Goal: Information Seeking & Learning: Stay updated

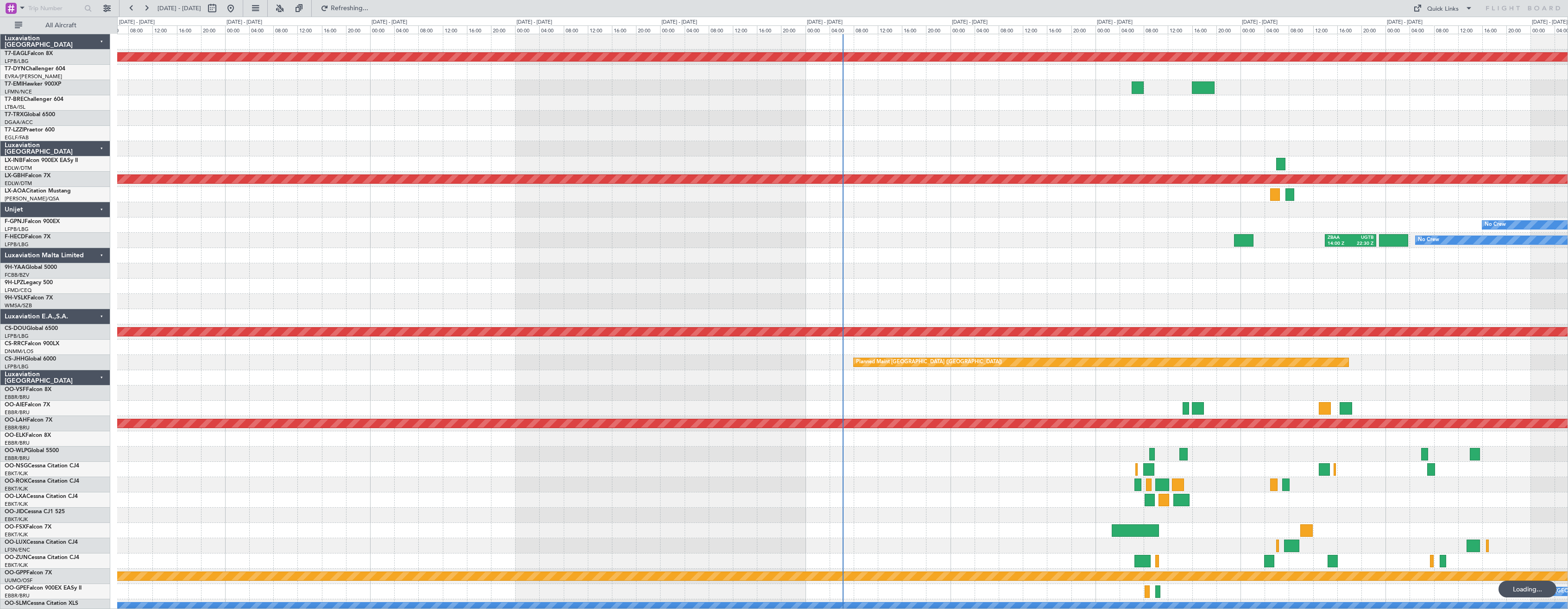
click at [98, 375] on div "Luxaviation [GEOGRAPHIC_DATA]" at bounding box center [55, 378] width 110 height 15
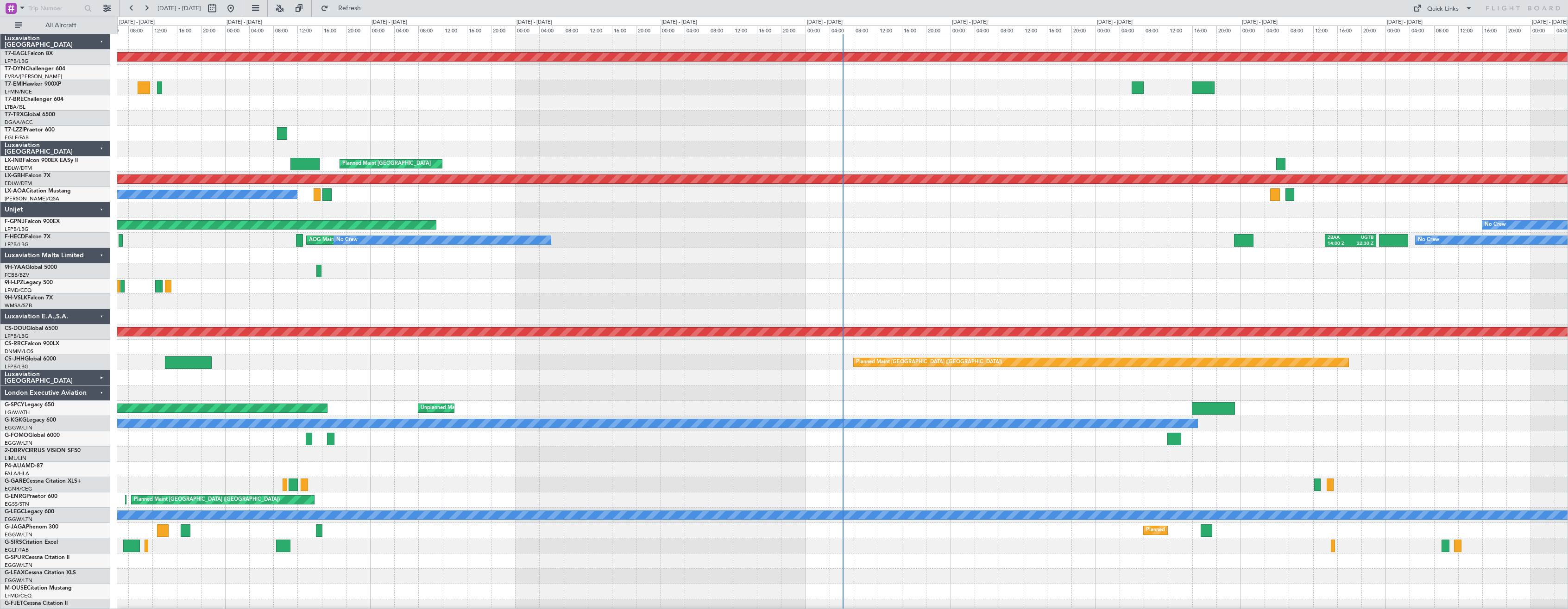
click at [102, 397] on div "London Executive Aviation" at bounding box center [55, 393] width 110 height 15
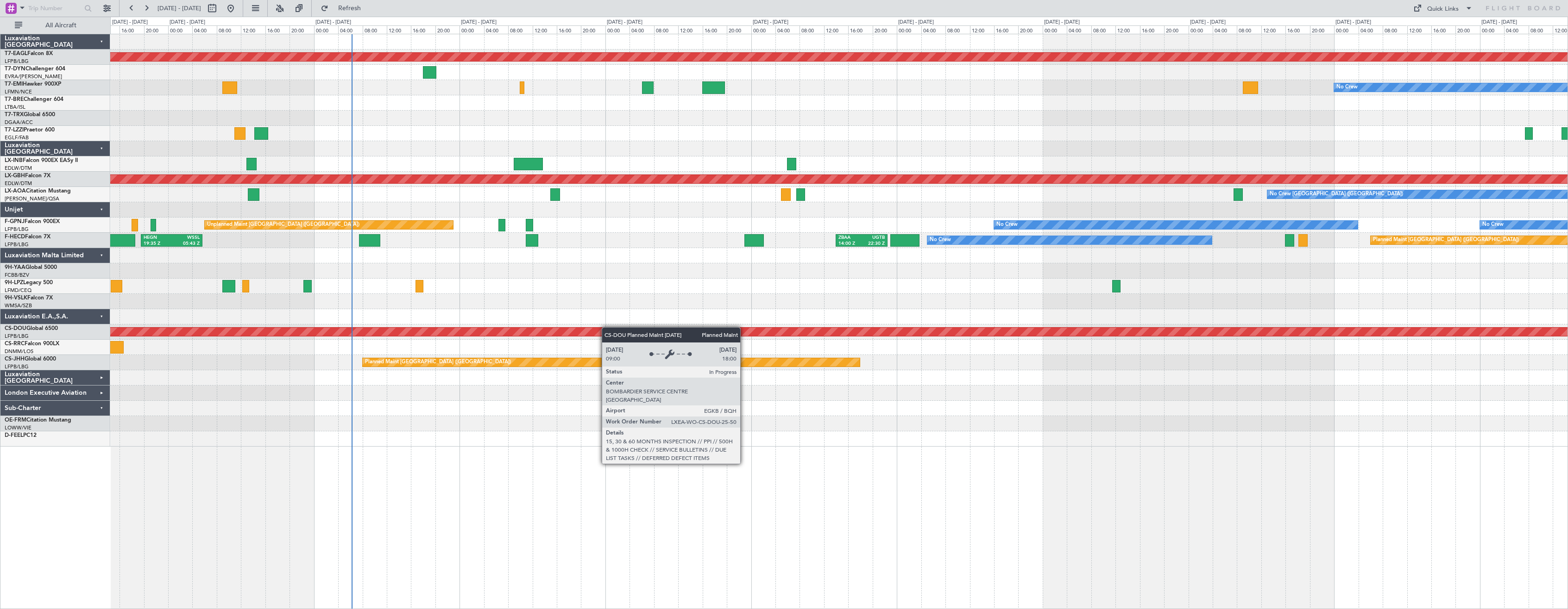
click at [536, 327] on div "Planned Maint Dubai (Al Maktoum Intl) No Crew Planned Maint [GEOGRAPHIC_DATA] P…" at bounding box center [839, 240] width 1457 height 412
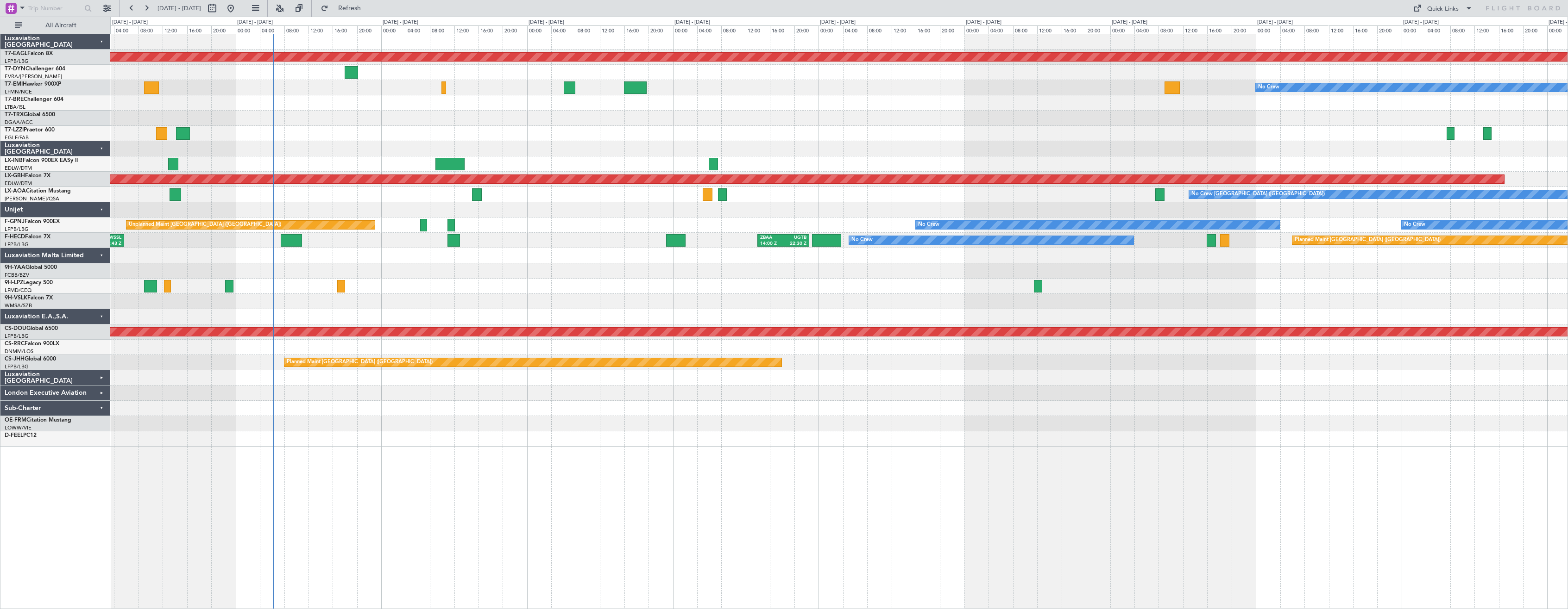
click at [562, 310] on div "Planned Maint Dubai (Al Maktoum Intl) No Crew Planned Maint [GEOGRAPHIC_DATA] P…" at bounding box center [839, 240] width 1457 height 412
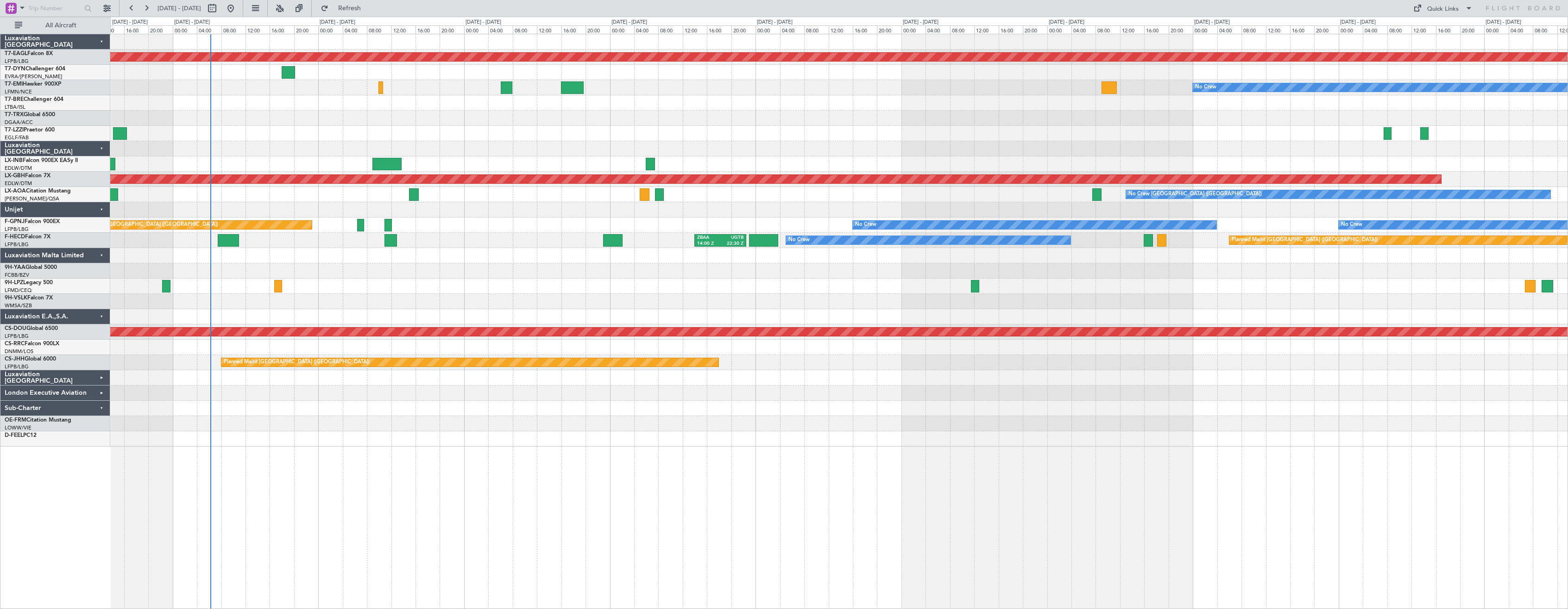
click at [547, 318] on div at bounding box center [839, 316] width 1457 height 15
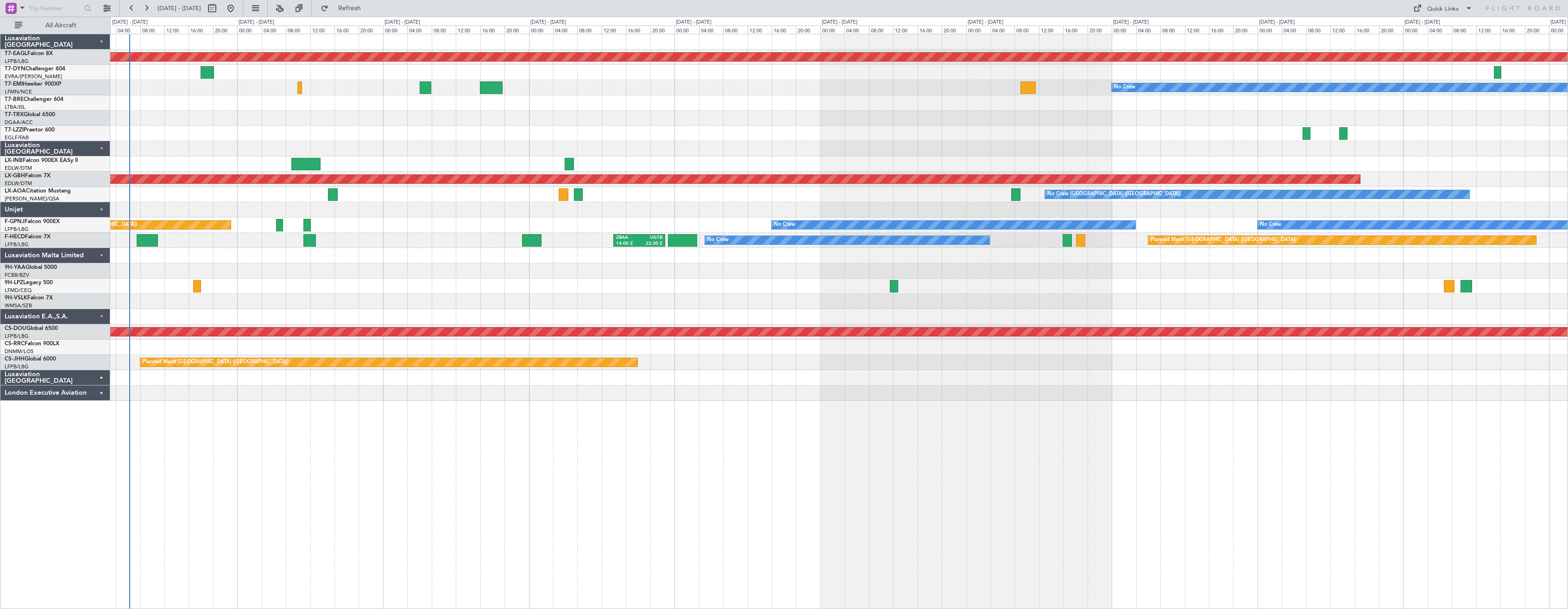
click at [419, 272] on div "Planned Maint Dubai (Al Maktoum Intl) No Crew Planned Maint Nurnberg No Crew [G…" at bounding box center [839, 217] width 1457 height 367
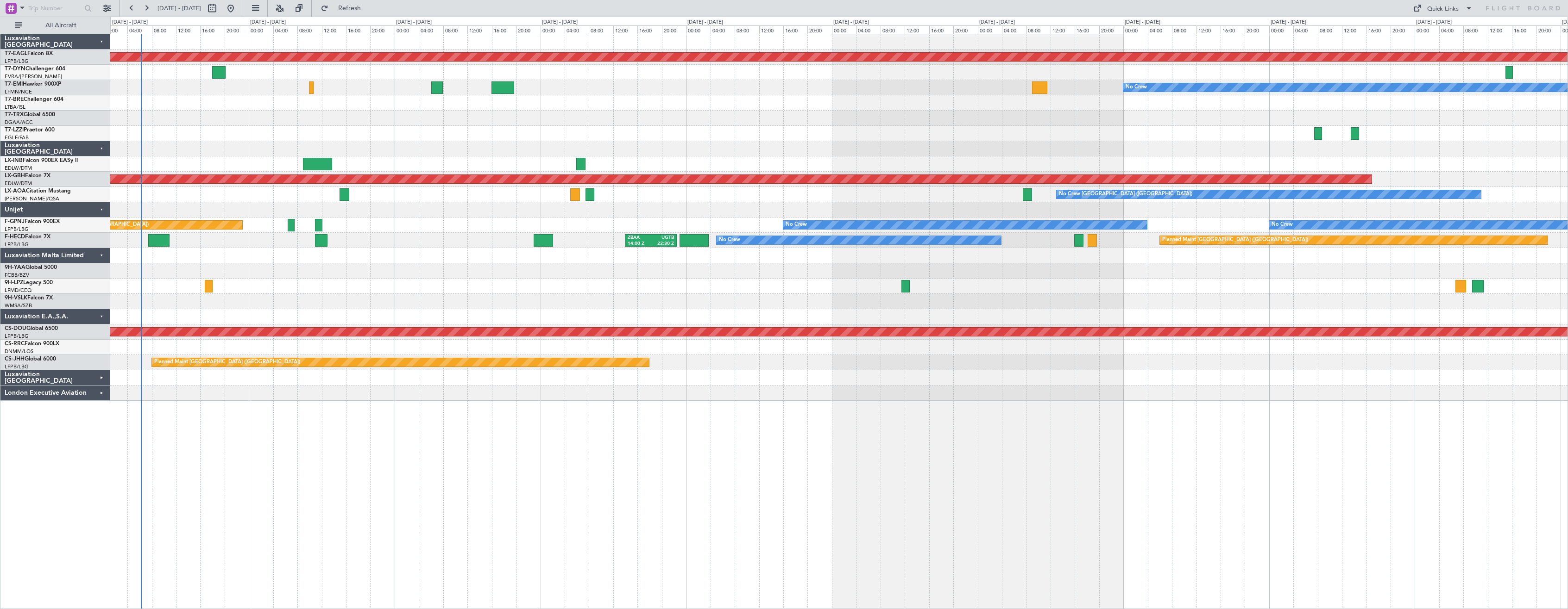
click at [429, 278] on div at bounding box center [839, 271] width 1457 height 15
click at [486, 279] on div "Planned Maint Dubai (Al Maktoum Intl) No Crew Planned Maint Nurnberg No Crew [G…" at bounding box center [839, 217] width 1457 height 367
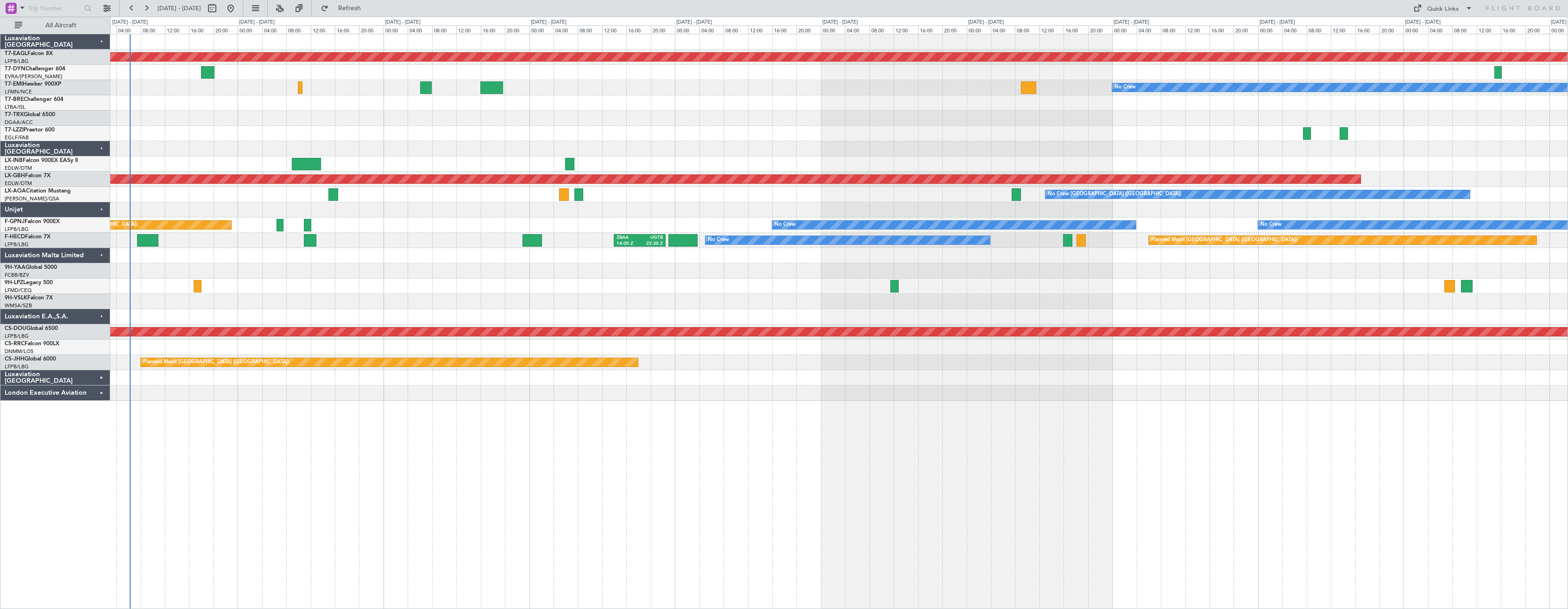
click at [722, 483] on div "Planned Maint Dubai (Al Maktoum Intl) No Crew Planned Maint Nurnberg No Crew [G…" at bounding box center [839, 322] width 1458 height 576
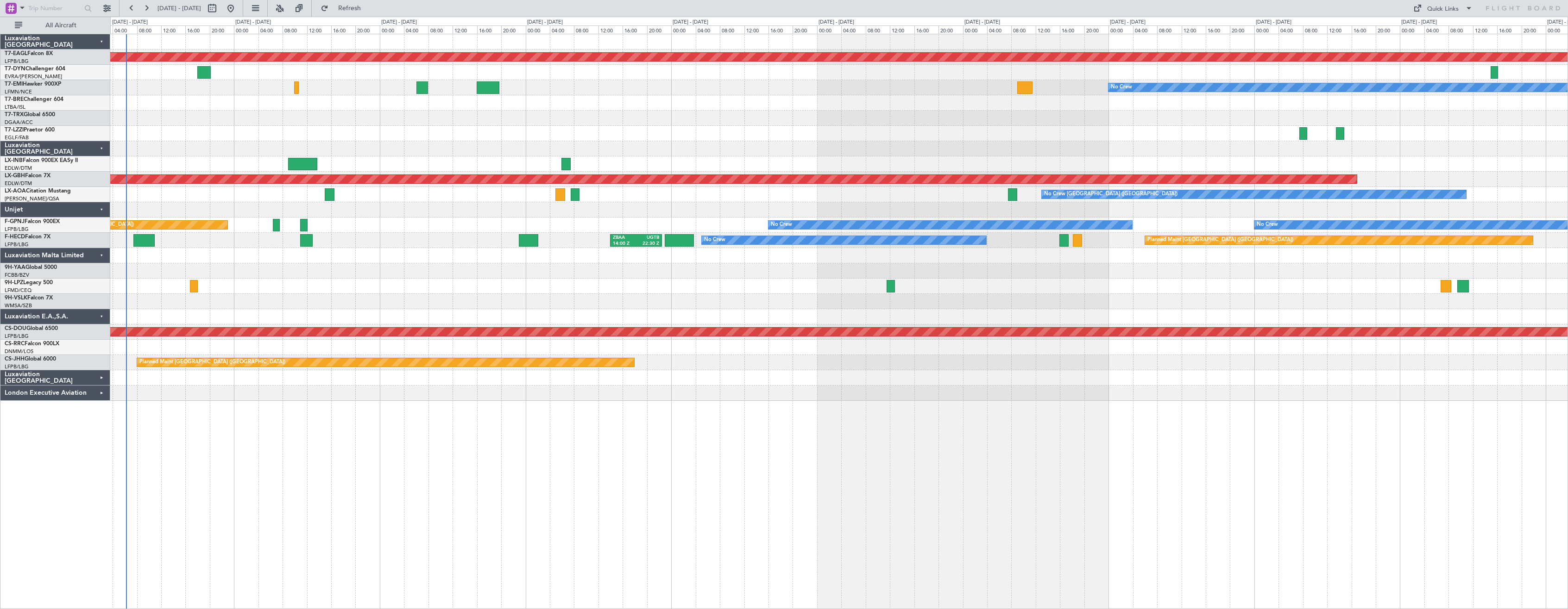
click at [730, 476] on div "Planned Maint Dubai (Al Maktoum Intl) No Crew Planned Maint Nurnberg No Crew [G…" at bounding box center [839, 322] width 1458 height 576
click at [536, 470] on div "Planned Maint Dubai (Al Maktoum Intl) No Crew Planned Maint Nurnberg No Crew [G…" at bounding box center [839, 322] width 1458 height 576
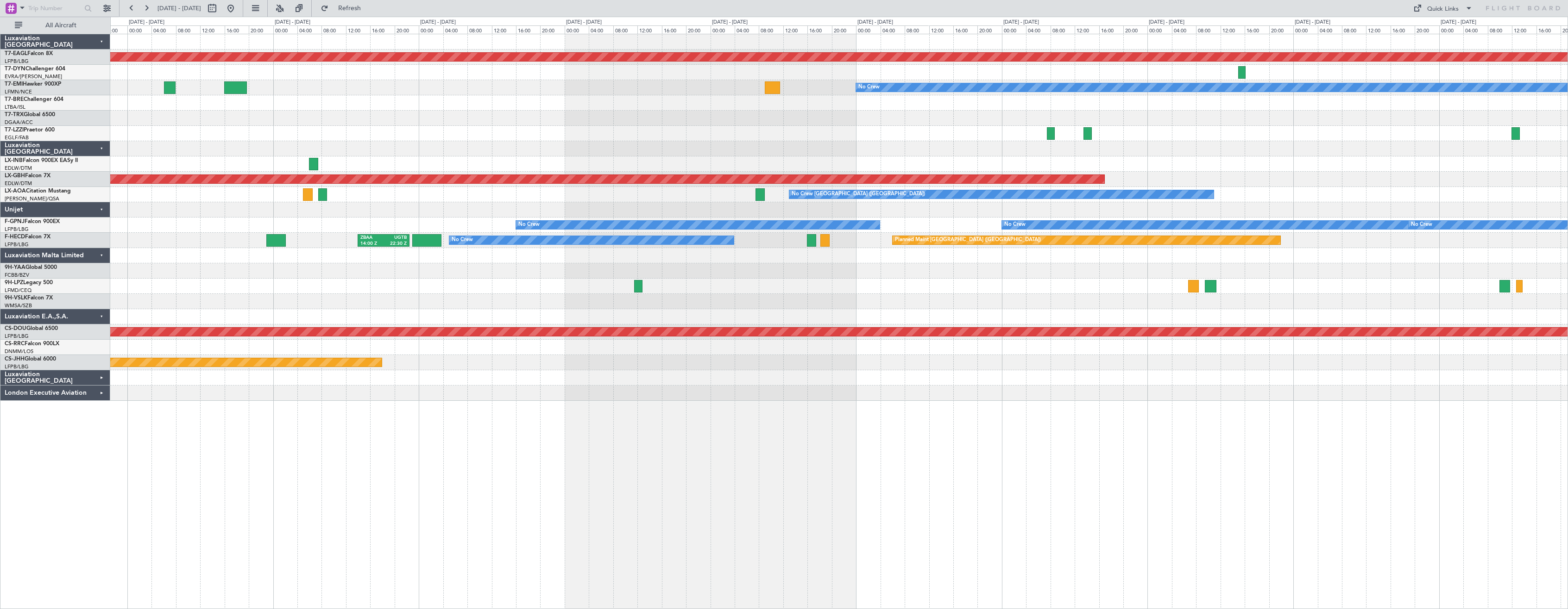
click at [237, 484] on div "Planned Maint Dubai (Al Maktoum Intl) No Crew Planned Maint Nurnberg No Crew [G…" at bounding box center [839, 322] width 1458 height 576
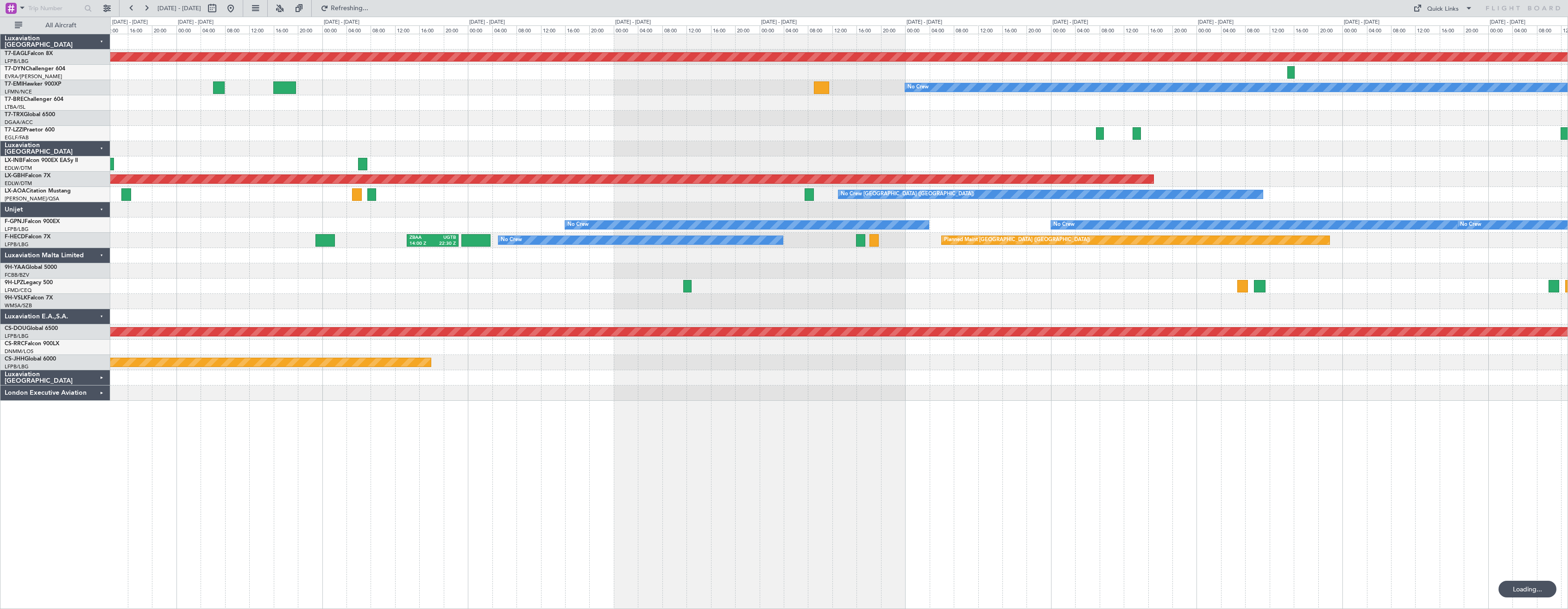
click at [611, 459] on div "Planned Maint Dubai (Al Maktoum Intl) No Crew Planned Maint Nurnberg No Crew [G…" at bounding box center [839, 322] width 1458 height 576
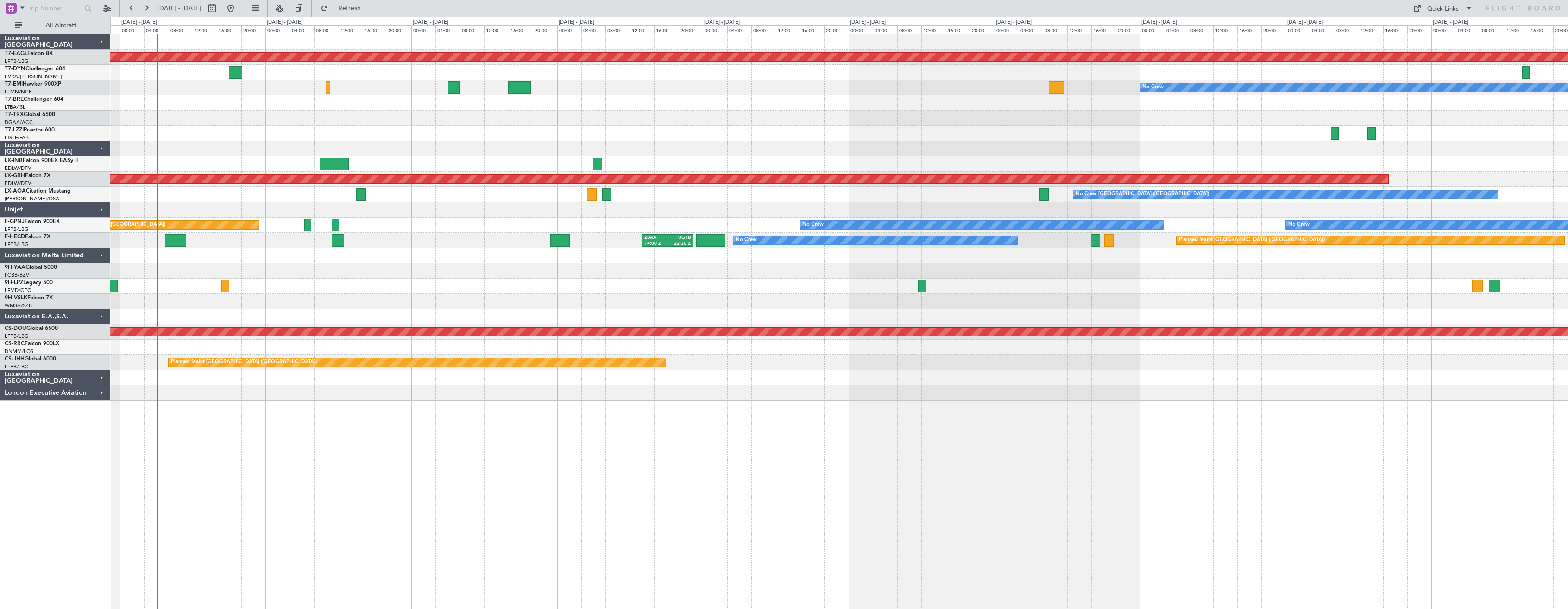
click at [373, 456] on div "Planned Maint Dubai (Al Maktoum Intl) No Crew Planned Maint [GEOGRAPHIC_DATA] P…" at bounding box center [839, 322] width 1458 height 576
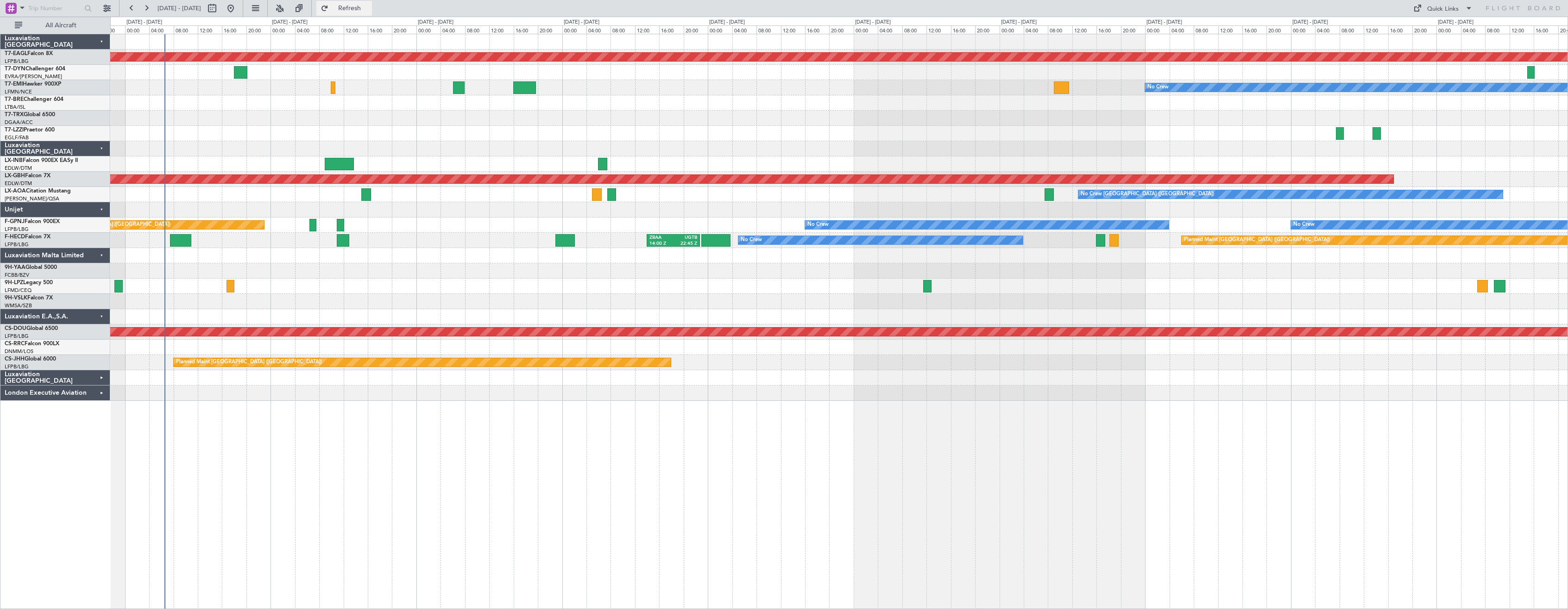
click at [363, 4] on button "Refresh" at bounding box center [344, 9] width 55 height 15
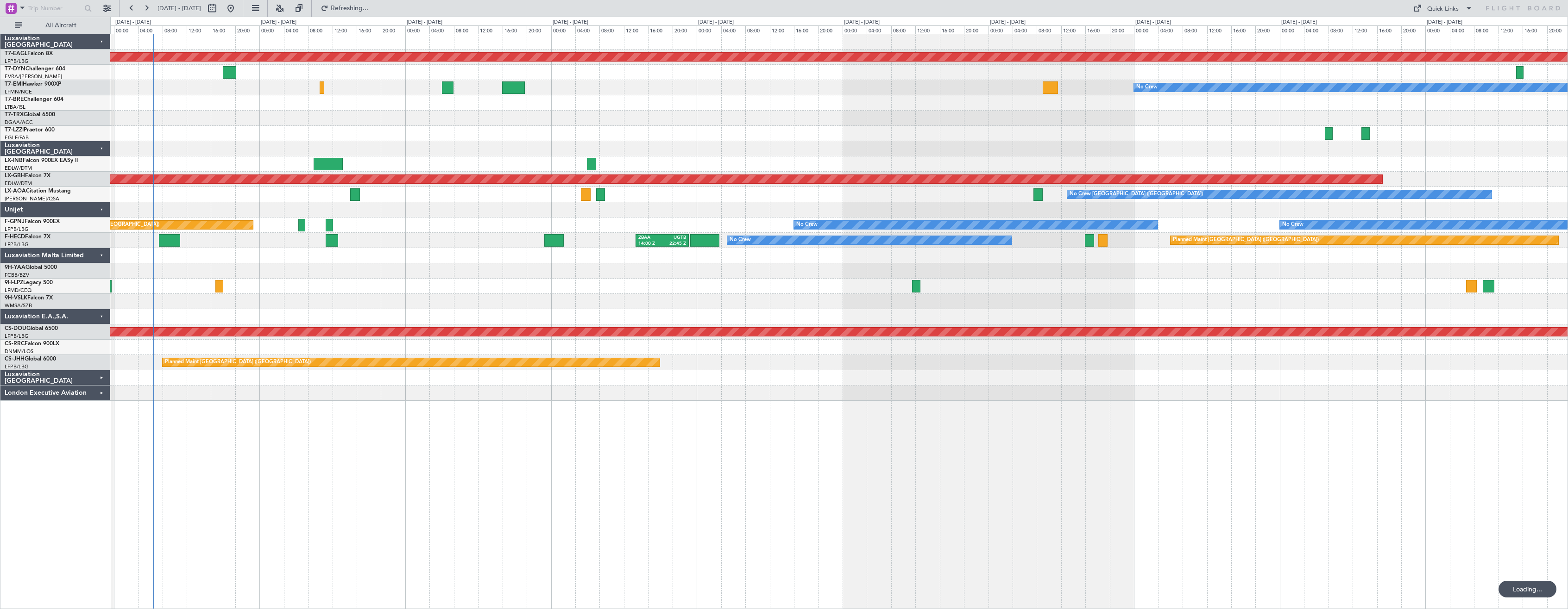
click at [575, 425] on div "Planned Maint Dubai (Al Maktoum Intl) No Crew Planned Maint [GEOGRAPHIC_DATA] P…" at bounding box center [839, 322] width 1458 height 576
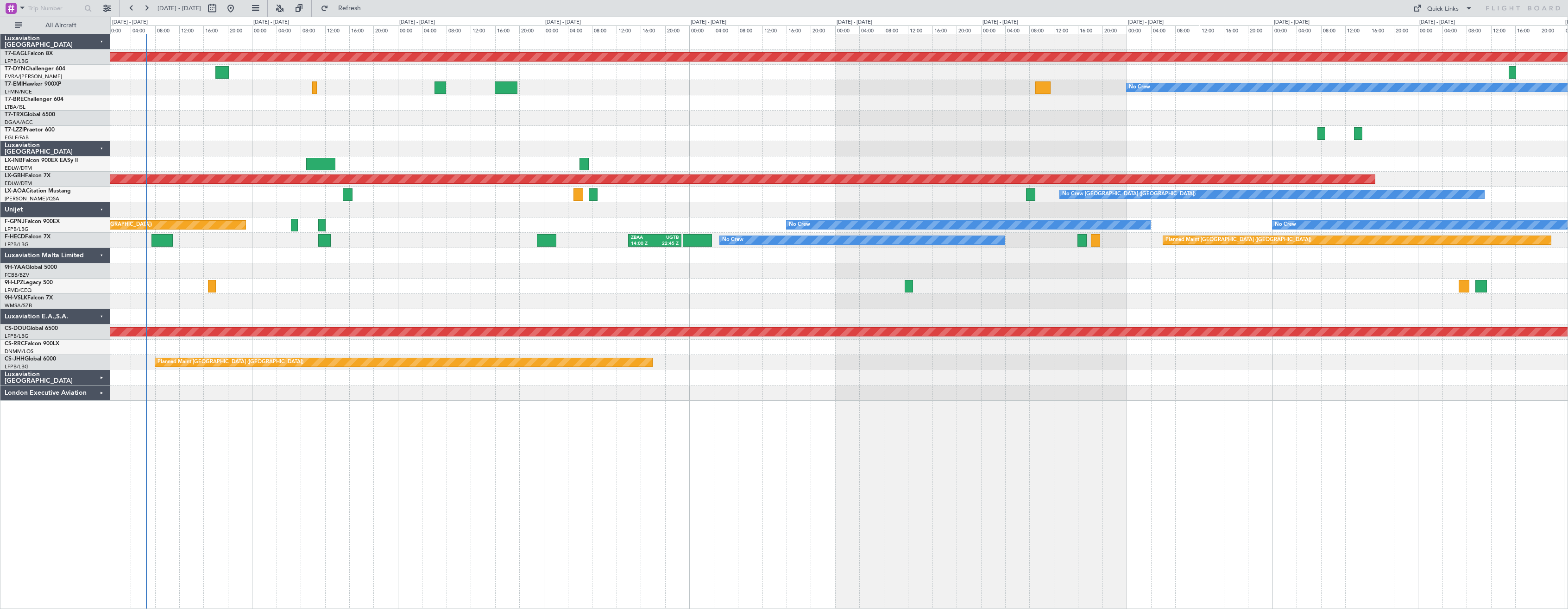
click at [740, 485] on div "Planned Maint Dubai (Al Maktoum Intl) No Crew Planned Maint Nurnberg No Crew [G…" at bounding box center [839, 322] width 1458 height 576
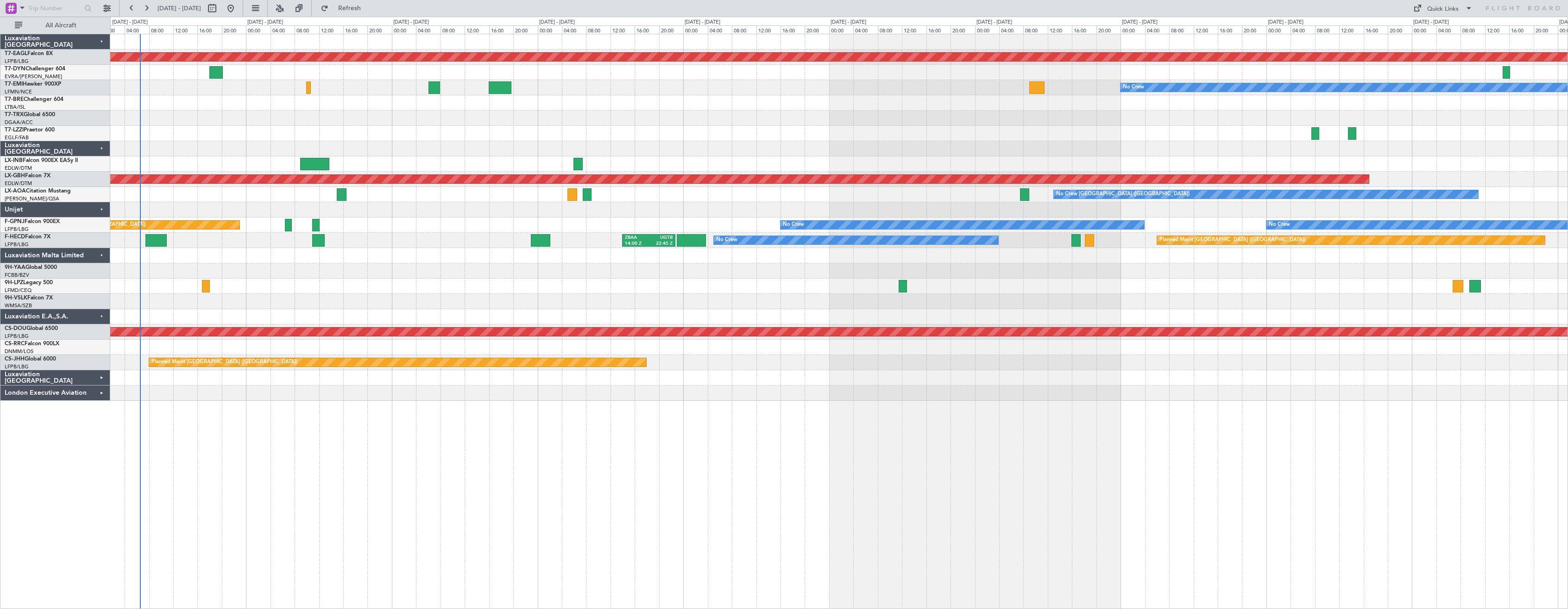
click at [436, 237] on div "Planned Maint [GEOGRAPHIC_DATA] ([GEOGRAPHIC_DATA]) No Crew ZBAA 14:00 Z UGTB 2…" at bounding box center [839, 240] width 1457 height 15
